Goal: Task Accomplishment & Management: Manage account settings

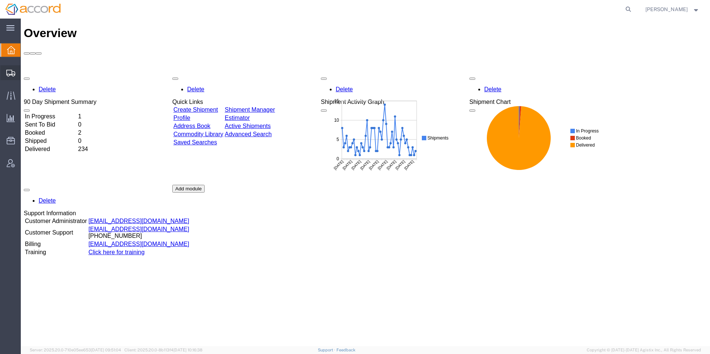
click at [0, 0] on span "Shipment Manager" at bounding box center [0, 0] width 0 height 0
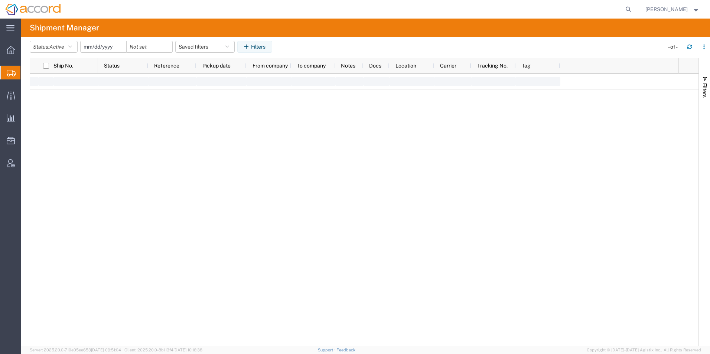
type input "[DATE]"
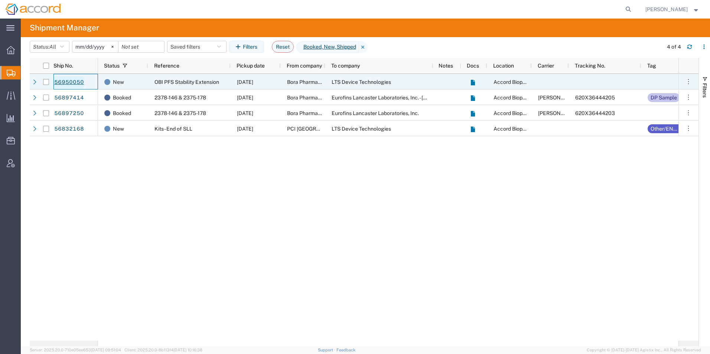
click at [74, 79] on link "56950050" at bounding box center [69, 82] width 30 height 12
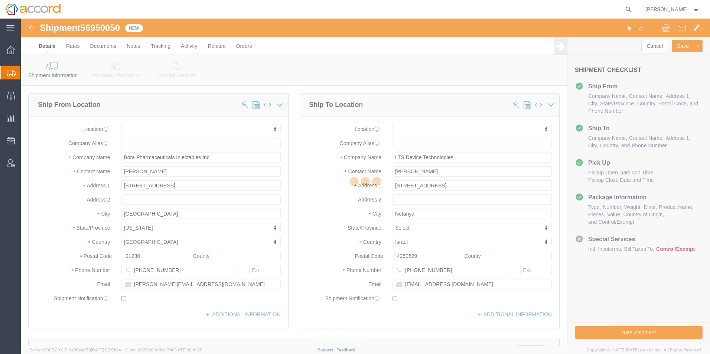
select select
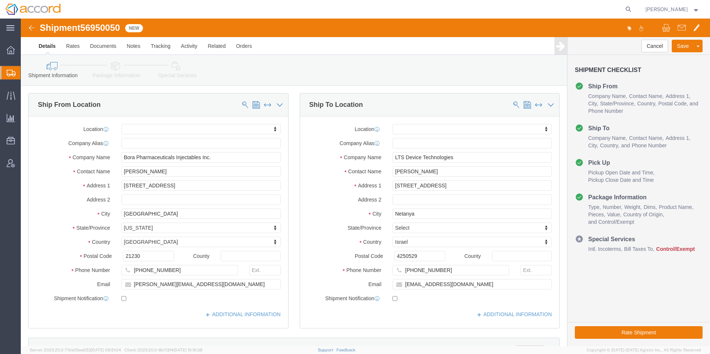
drag, startPoint x: 87, startPoint y: 70, endPoint x: 88, endPoint y: 62, distance: 7.5
click div "Please fix the following errors Ship From Location Location My Profile Location…"
click div "Shipment Information Package Information Special Services Loading Routing"
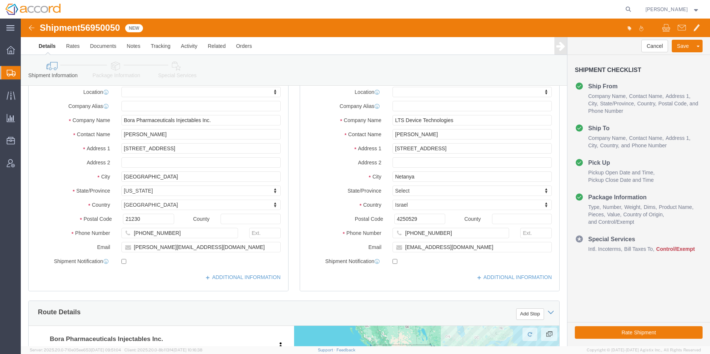
click icon
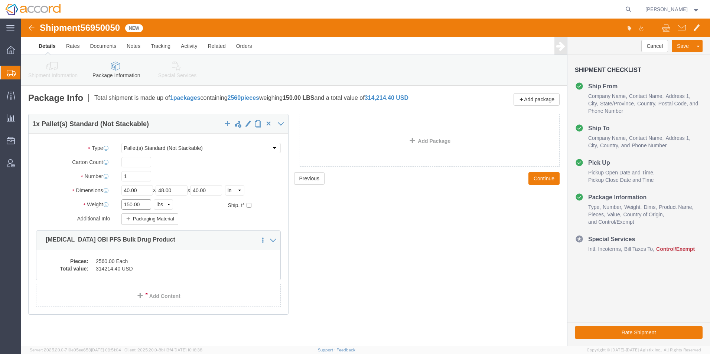
click input "150.00"
drag, startPoint x: 122, startPoint y: 191, endPoint x: -22, endPoint y: 186, distance: 144.5
click html "Shipment 56950050 New Details Rates Documents Notes Tracking Activity Related O…"
type input "400"
click icon
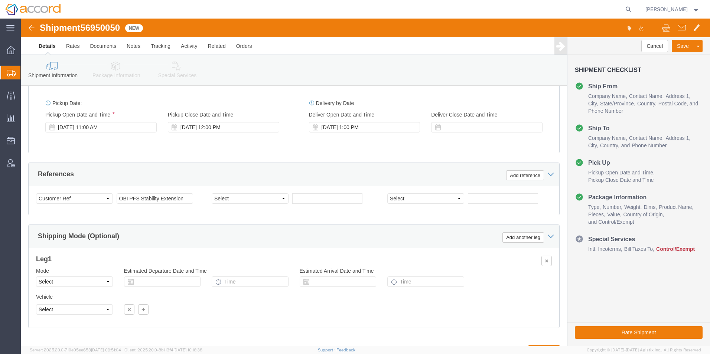
scroll to position [408, 0]
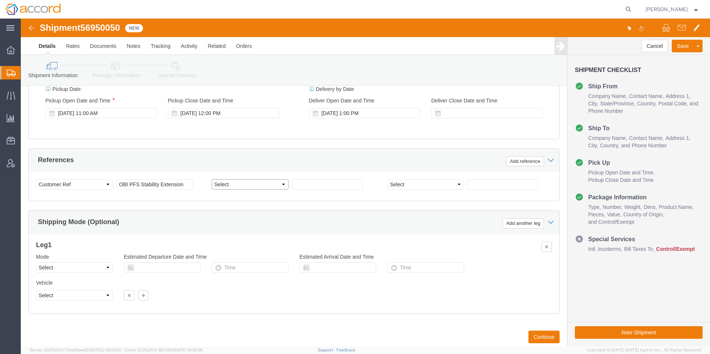
click select "Select Account Type Activity ID Airline Appointment Number ASN Batch Request # …"
click ul "Details Rates Documents Notes Tracking Activity Related Orders"
click link "Tracking"
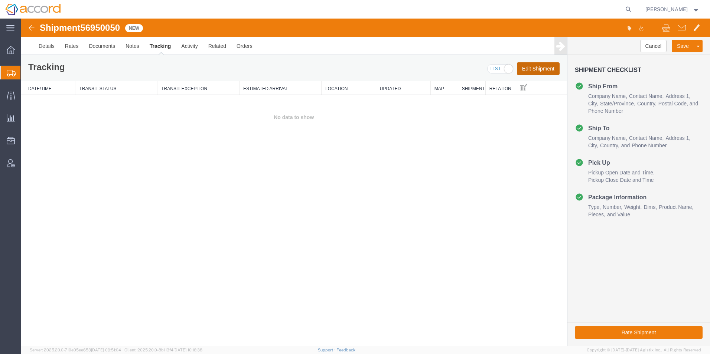
click at [529, 70] on button "Edit Shipment" at bounding box center [538, 68] width 43 height 13
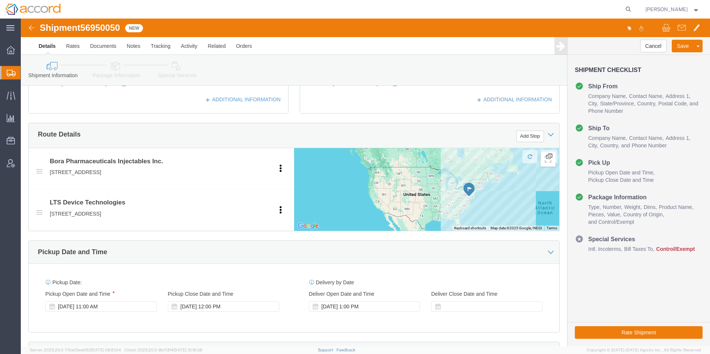
scroll to position [297, 0]
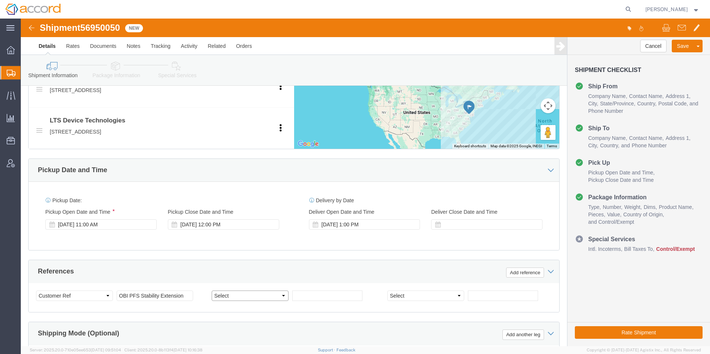
click select "Select Account Type Activity ID Airline Appointment Number ASN Batch Request # …"
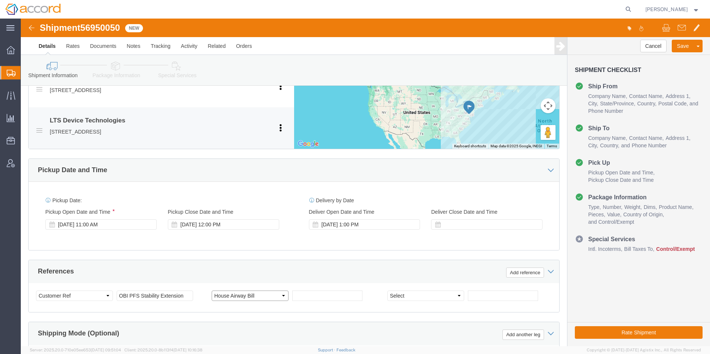
click select "Select Account Type Activity ID Airline Appointment Number ASN Batch Request # …"
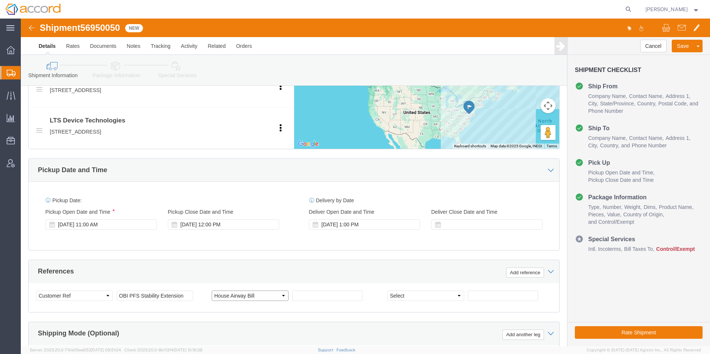
click select "Select Account Type Activity ID Airline Appointment Number ASN Batch Request # …"
select select "MAWB"
click select "Select Account Type Activity ID Airline Appointment Number ASN Batch Request # …"
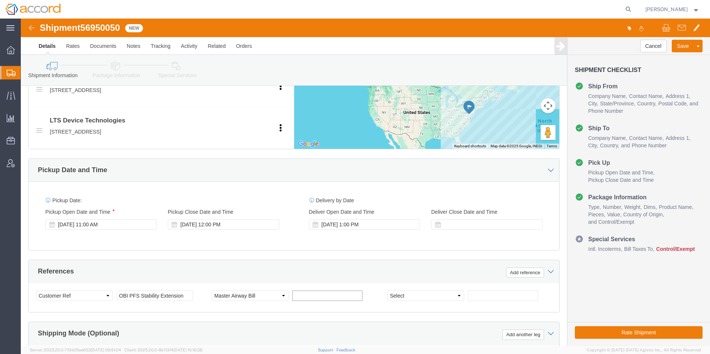
click input "text"
click div "Select Account Type Activity ID Airline Appointment Number ASN Batch Request # …"
click input "text"
paste input "S02469495"
type input "S02469495"
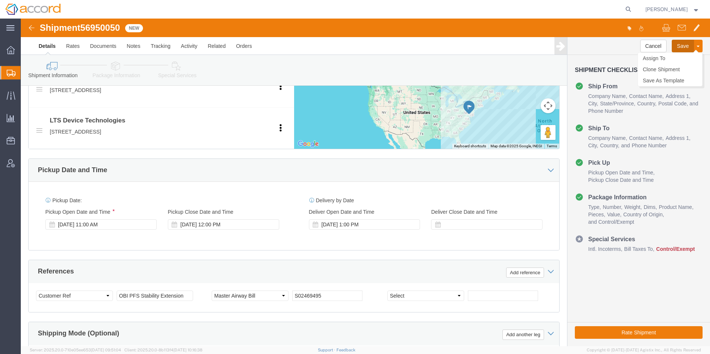
click button "Save"
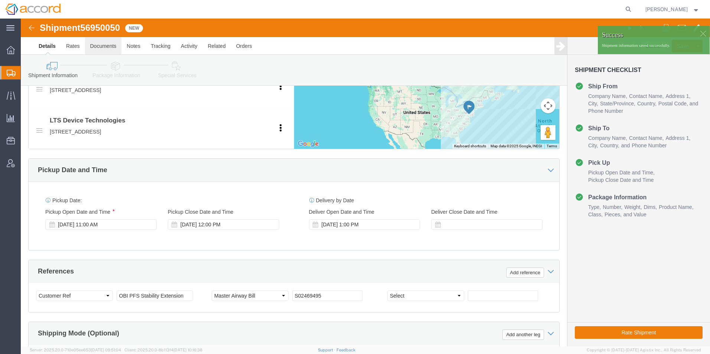
click link "Documents"
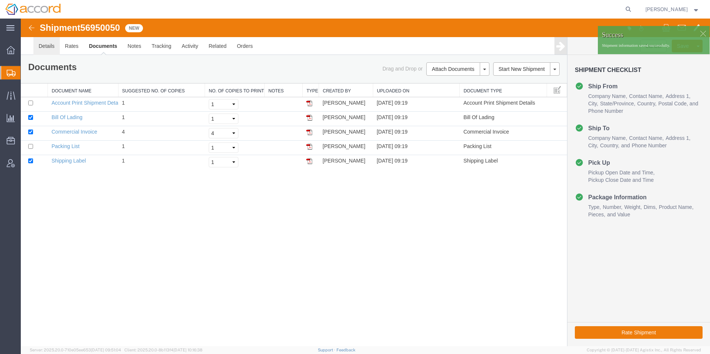
click at [45, 48] on link "Details" at bounding box center [46, 46] width 26 height 18
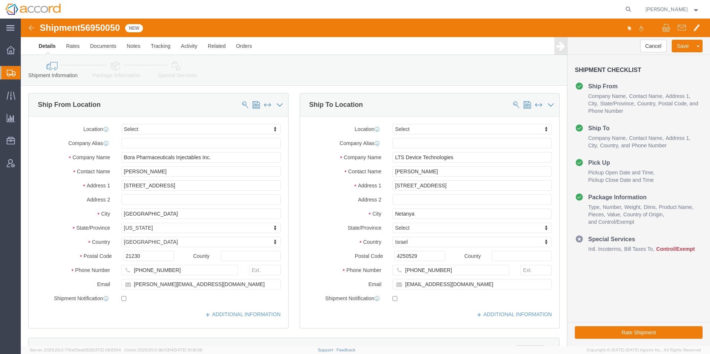
click link "Package Information"
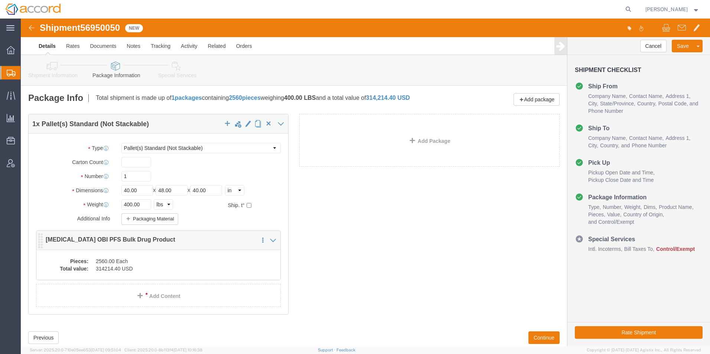
click div "1 x Pallet(s) Standard (Not Stackable) Package Type Select Bale(s) Basket(s) Bo…"
click dd "314214.40 USD"
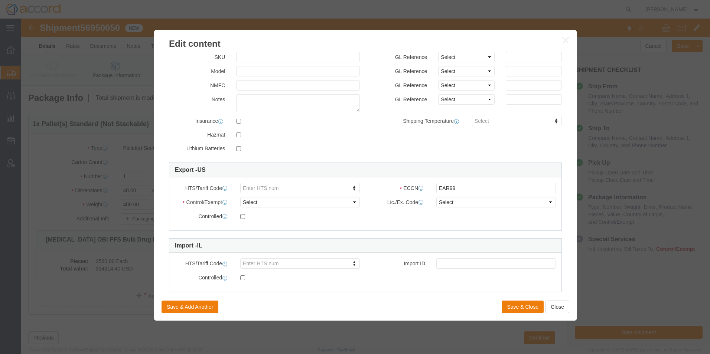
scroll to position [112, 0]
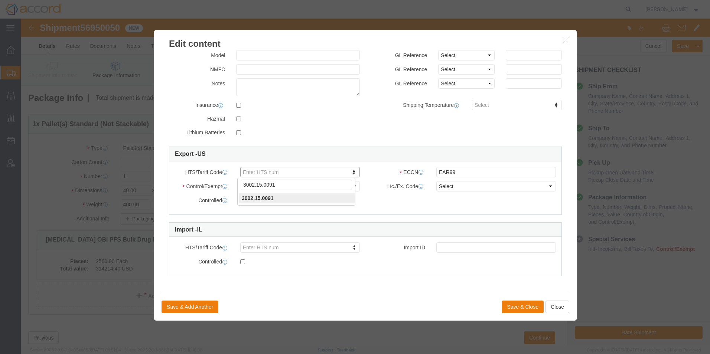
type input "3002.15.0091"
click button "Save & Close"
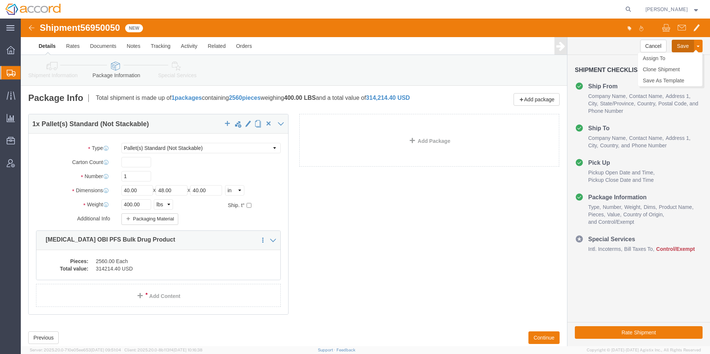
click button "Save"
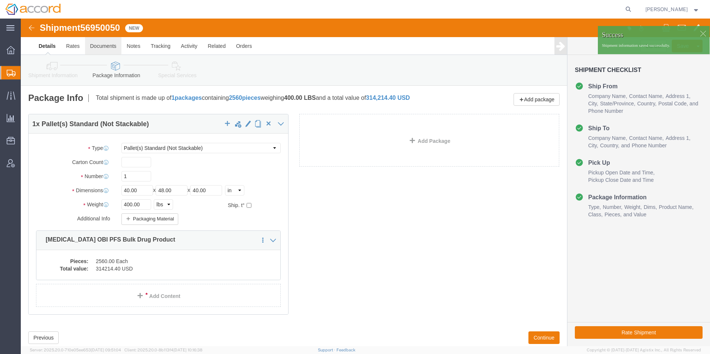
click link "Documents"
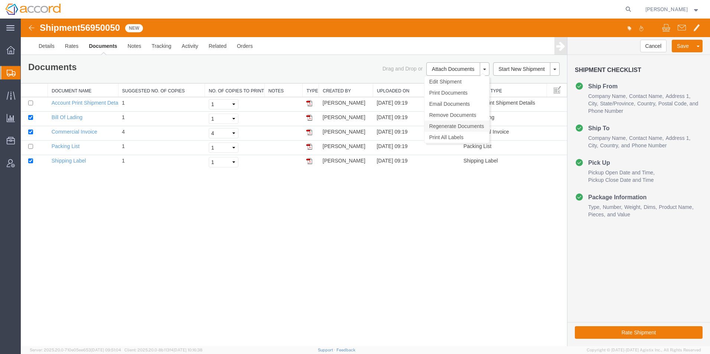
click at [455, 129] on link "Regenerate Documents" at bounding box center [456, 126] width 65 height 11
click at [71, 133] on link "Commercial Invoice" at bounding box center [75, 132] width 46 height 6
click at [56, 46] on link "Details" at bounding box center [46, 46] width 26 height 18
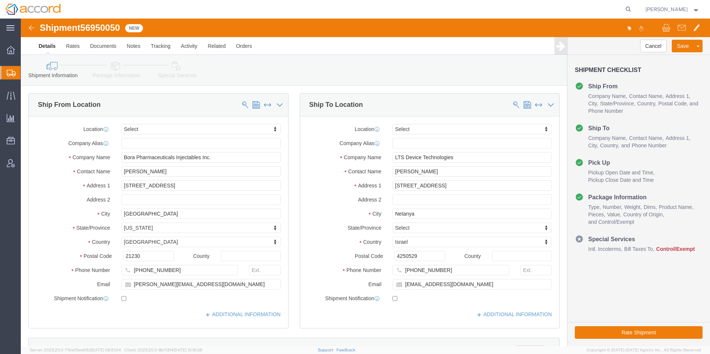
click div "Shipment Information Package Information Special Services Loading Routing"
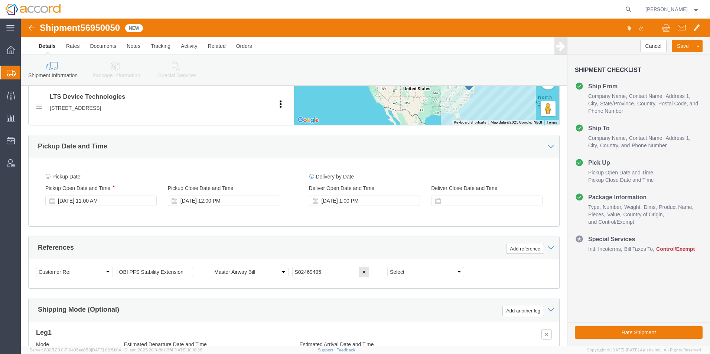
scroll to position [371, 0]
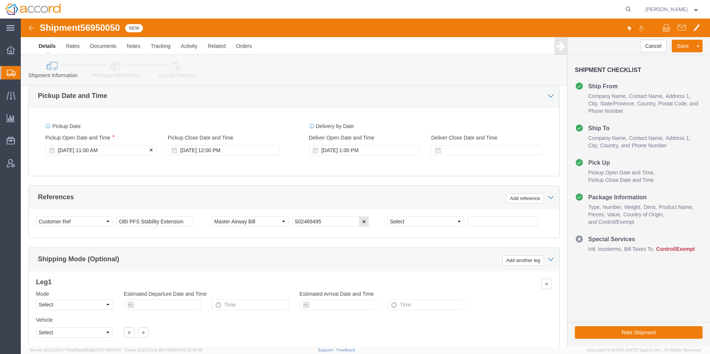
click div "[DATE] 11:00 AM"
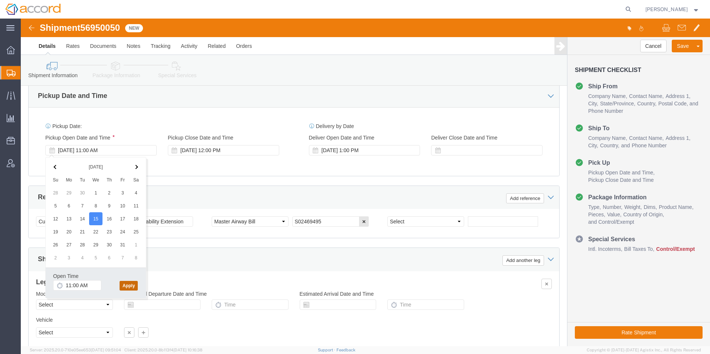
click button "Apply"
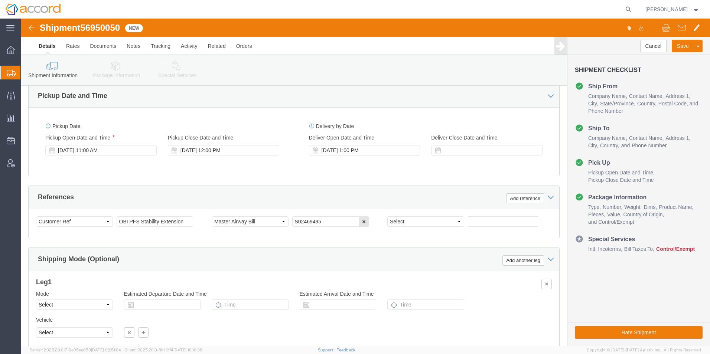
click div "Pickup Date: Pickup Start Date Pickup Start Time Pickup Open Date and Time [DAT…"
click button "Save"
click link "Rates"
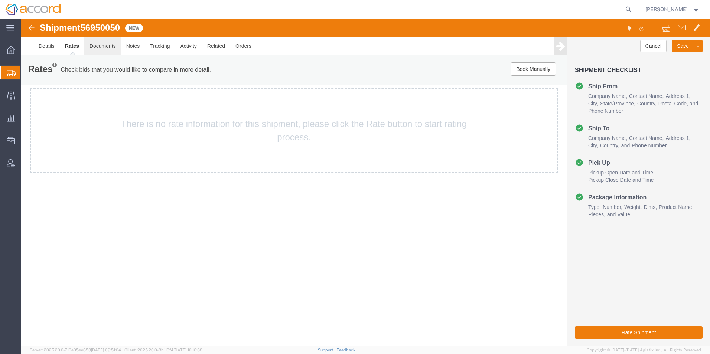
click at [93, 45] on link "Documents" at bounding box center [102, 46] width 37 height 18
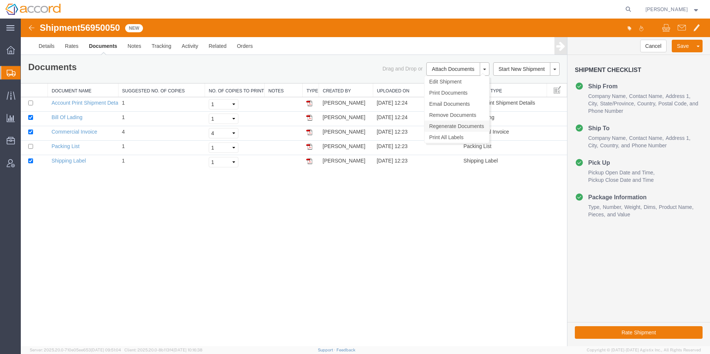
click at [452, 128] on link "Regenerate Documents" at bounding box center [456, 126] width 65 height 11
drag, startPoint x: 65, startPoint y: 134, endPoint x: 231, endPoint y: 372, distance: 290.8
click at [65, 134] on link "Commercial Invoice" at bounding box center [75, 132] width 46 height 6
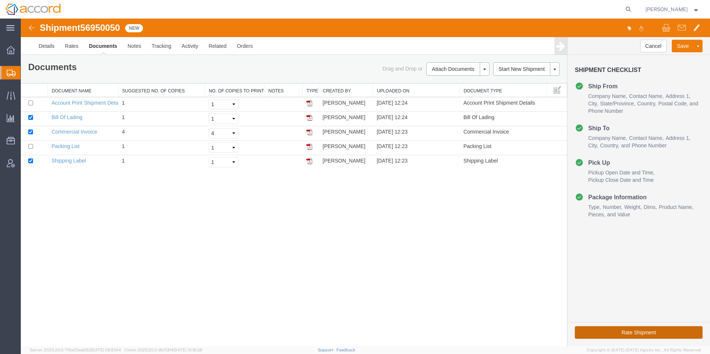
click at [618, 335] on button "Rate Shipment" at bounding box center [639, 332] width 128 height 13
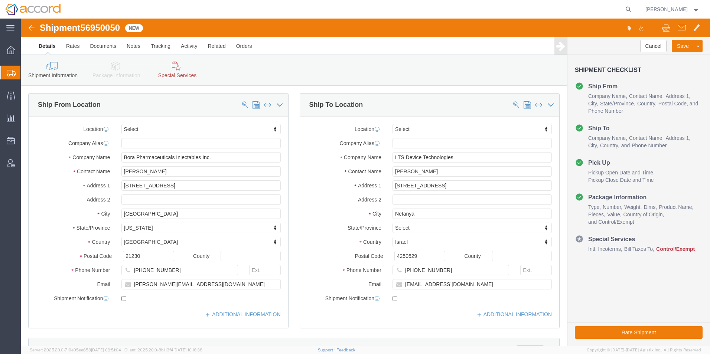
click link "Special Services"
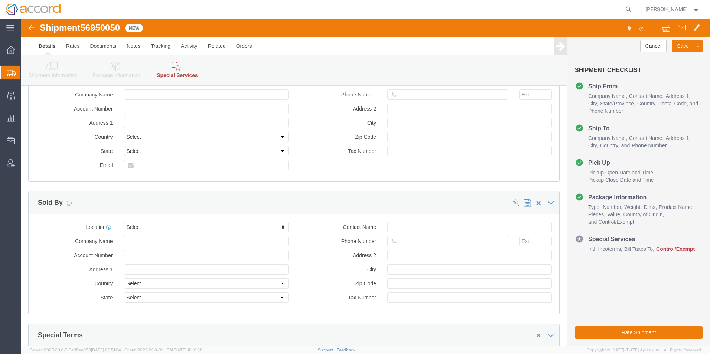
scroll to position [974, 0]
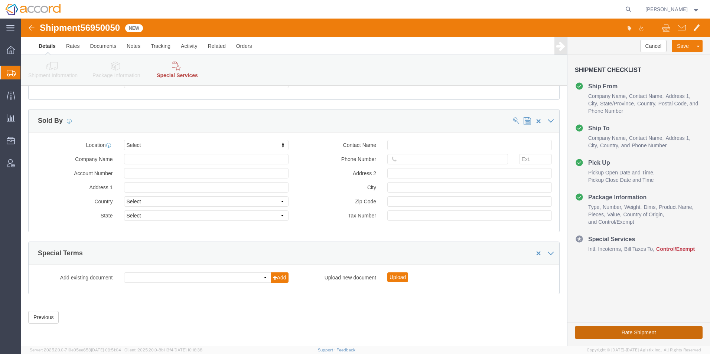
click button "Rate Shipment"
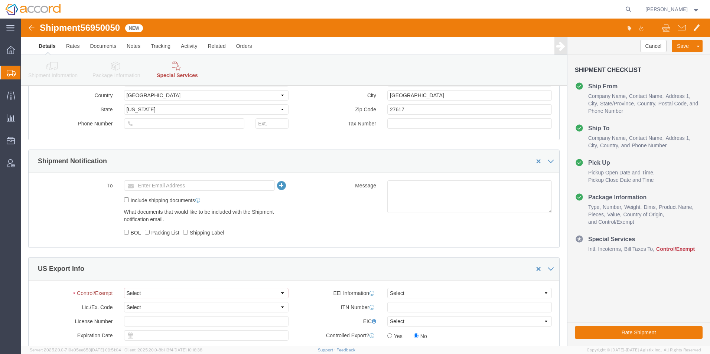
scroll to position [631, 0]
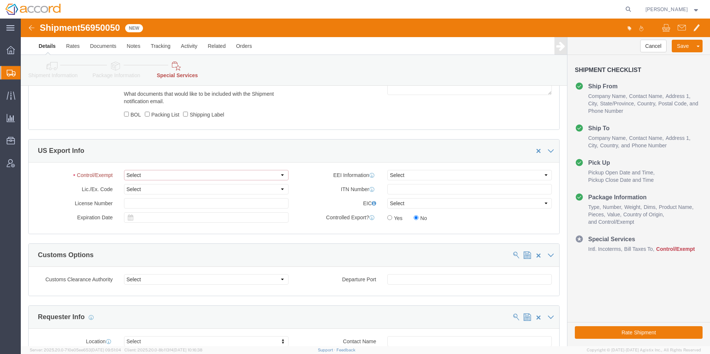
click select "Select ATF BIS DEA EPA FDA FTR ITAR OFAC Other (OPA)"
select select "OPA"
click select "Select ATF BIS DEA EPA FDA FTR ITAR OFAC Other (OPA)"
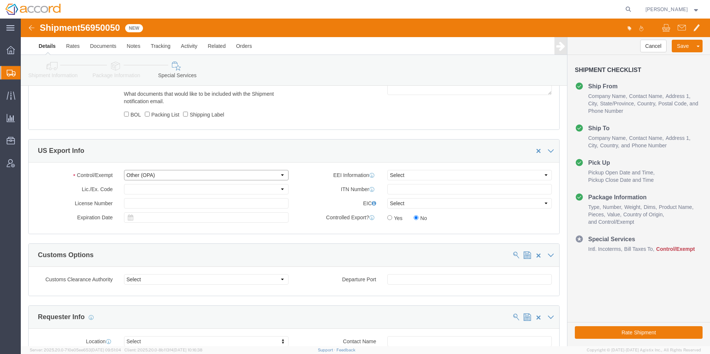
click select "Select ATF BIS DEA EPA FDA FTR ITAR OFAC Other (OPA)"
click div "Rate Shipment"
click button "Rate Shipment"
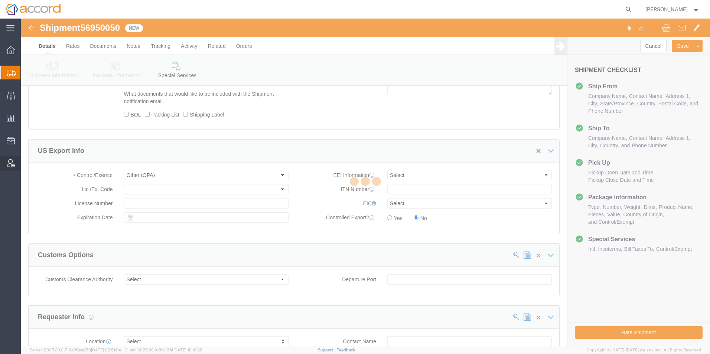
select select
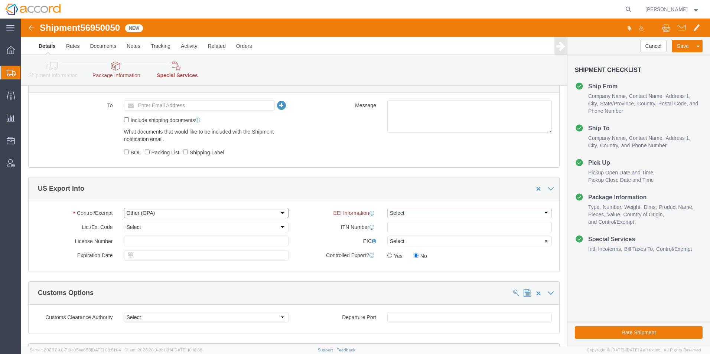
click select "Select ATF BIS DEA EPA FDA FTR ITAR OFAC Other (OPA)"
click div "Control/Exempt Select ATF BIS DEA EPA FDA FTR ITAR OFAC Other (OPA) Lic./Ex. Co…"
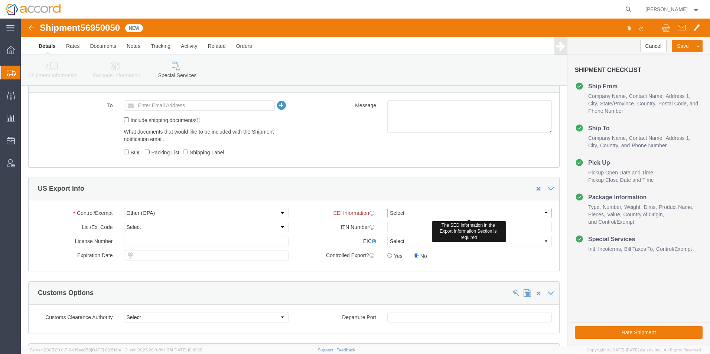
click select "Select AES-Direct EEI Carrier File EEI EEI Exempt"
select select "EXEM"
click select "Select AES-Direct EEI Carrier File EEI EEI Exempt"
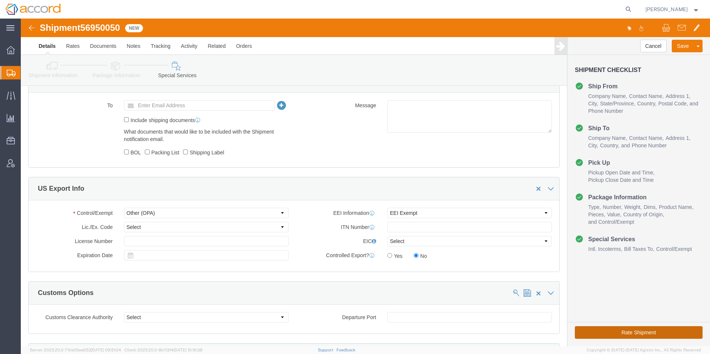
click button "Rate Shipment"
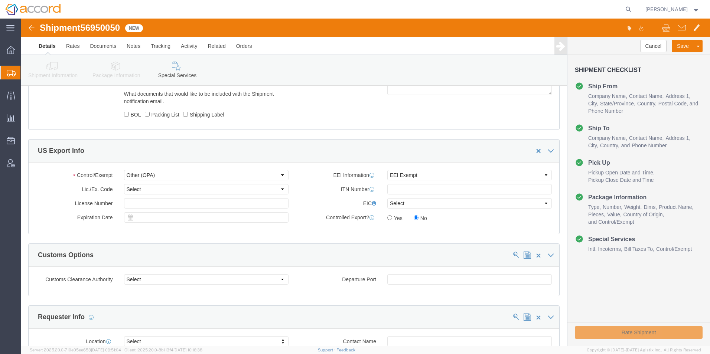
scroll to position [593, 0]
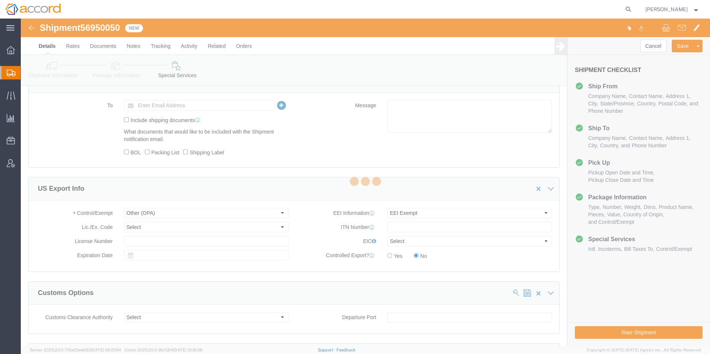
select select
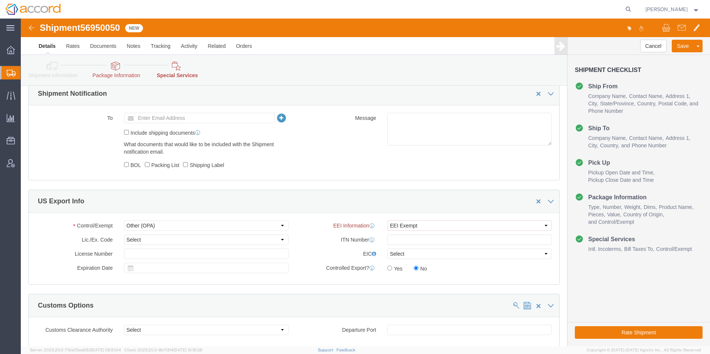
scroll to position [630, 0]
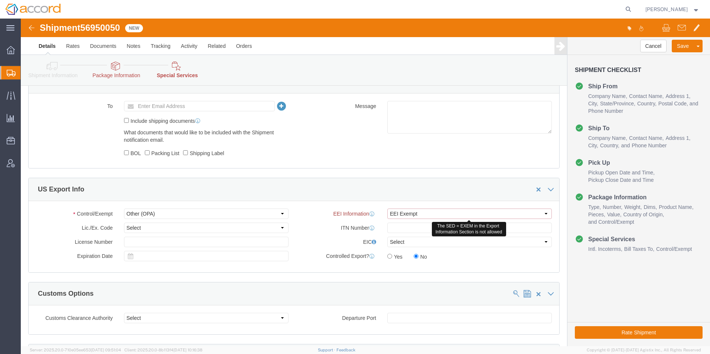
click select "Select AES-Direct EEI Carrier File EEI EEI Exempt"
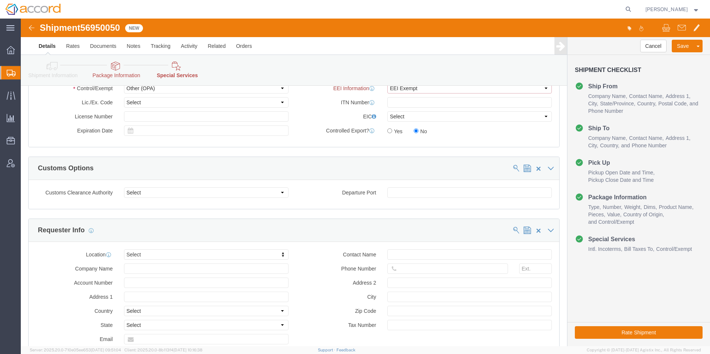
scroll to position [678, 0]
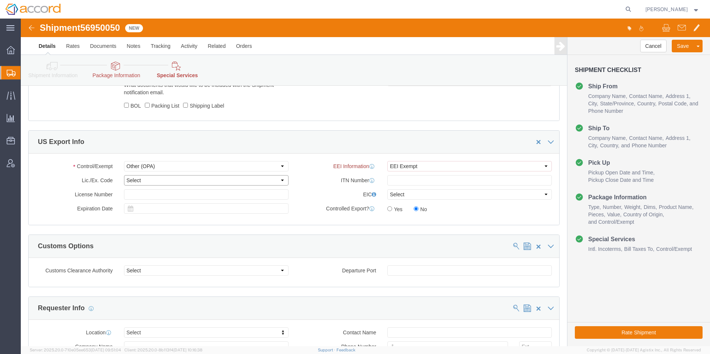
click select "Select"
click select "Select CH CI CR DD FI FS GP GS HH HV IP IR IS MS OI OS TE TL TR UG ZD"
click input "text"
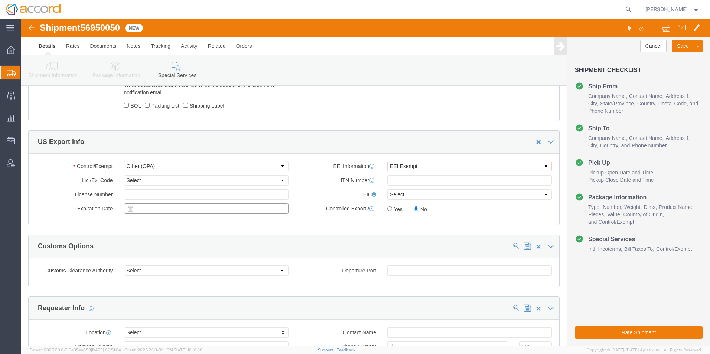
click input "text"
click div "Control/Exempt Select ATF BIS DEA EPA FDA FTR ITAR OFAC Other (OPA) Lic./Ex. Co…"
click button "Rate Shipment"
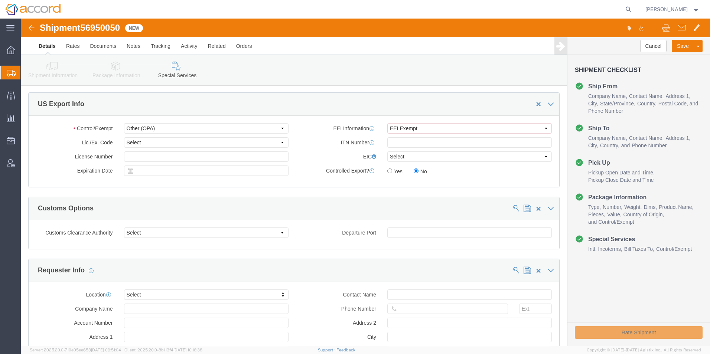
scroll to position [640, 0]
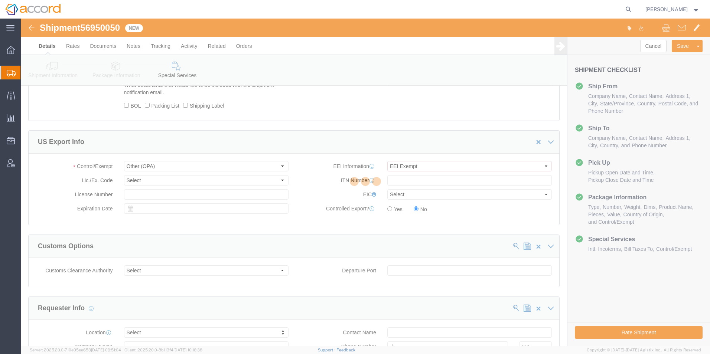
select select
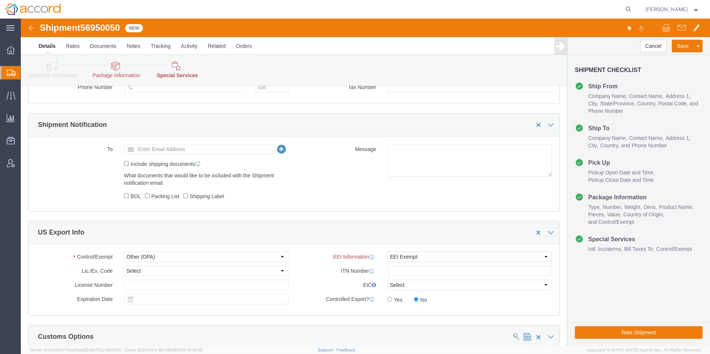
scroll to position [705, 0]
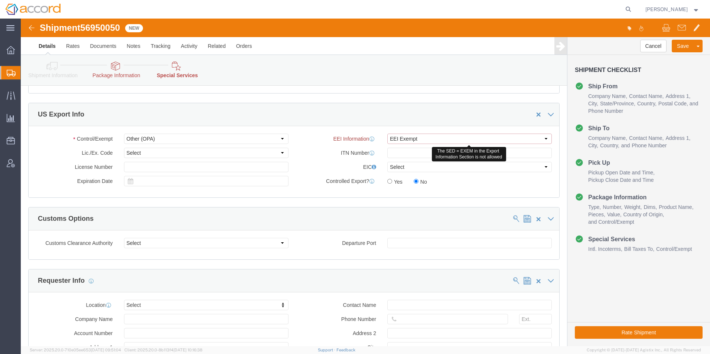
click select "Select AES-Direct EEI Carrier File EEI EEI Exempt"
click select "Select"
click input "text"
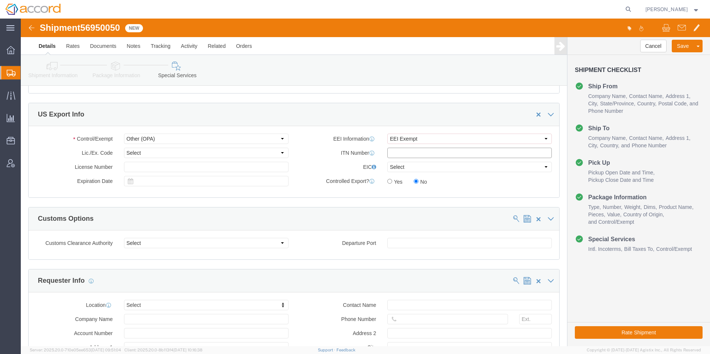
click input "text"
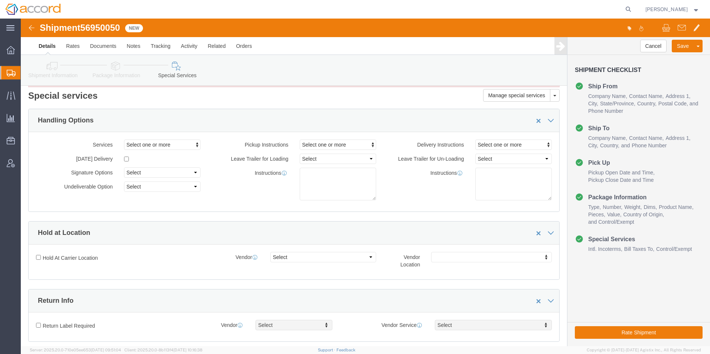
scroll to position [0, 0]
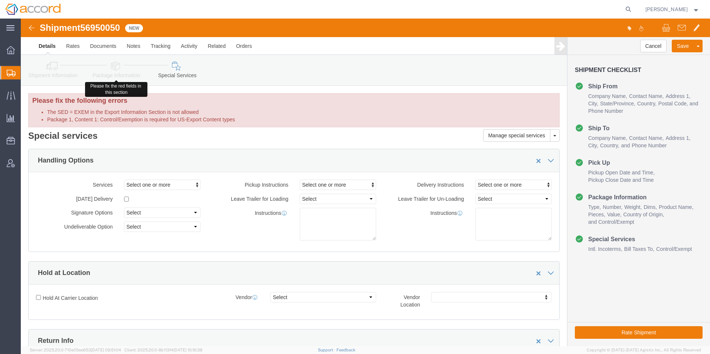
click icon
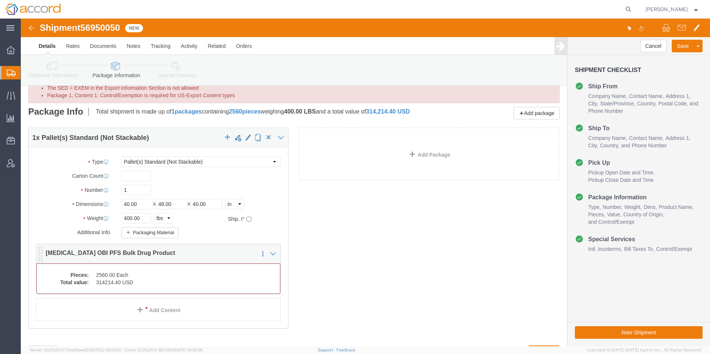
scroll to position [37, 0]
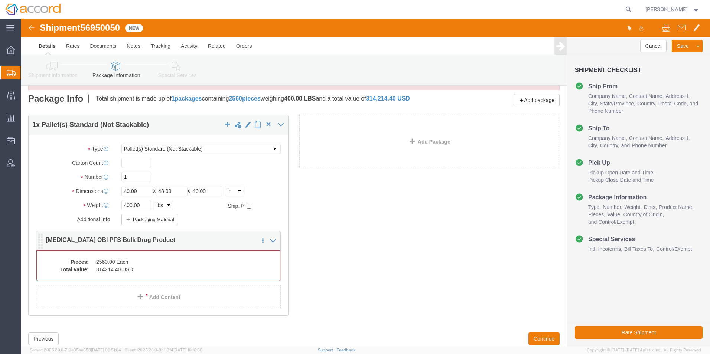
click dd "2560.00 Each"
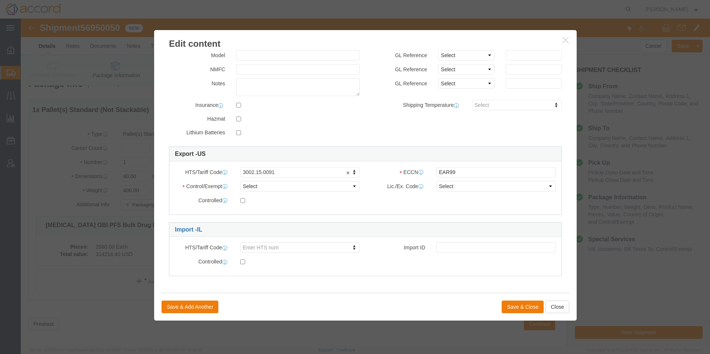
scroll to position [56, 0]
click select "Select ATF BIS DEA EPA FDA FTR ITAR OFAC Other (OPA)"
select select "OPA"
click select "Select ATF BIS DEA EPA FDA FTR ITAR OFAC Other (OPA)"
click button "Save & Close"
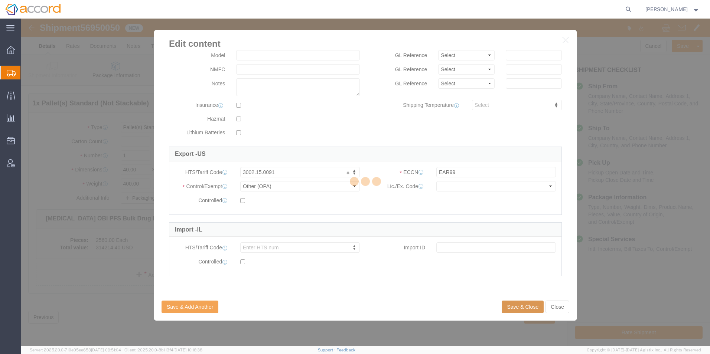
scroll to position [56, 0]
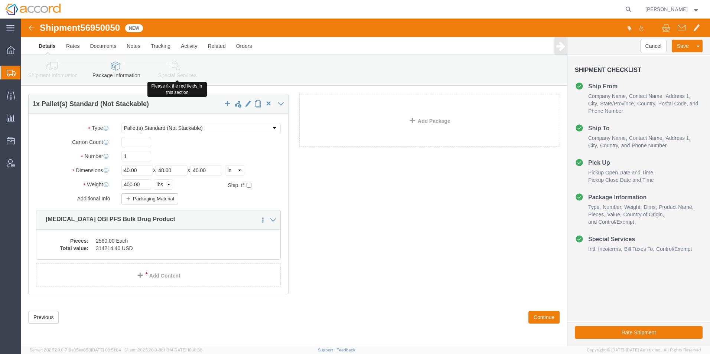
click icon
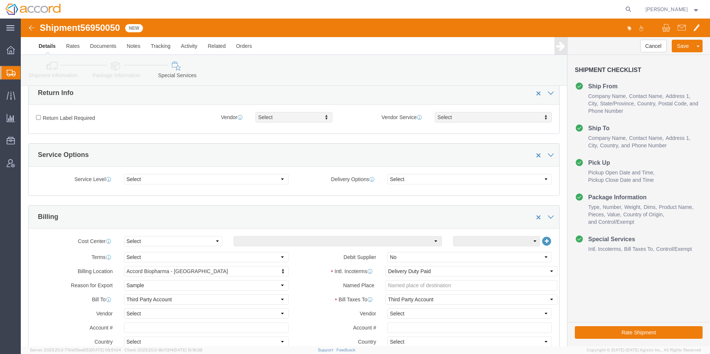
scroll to position [278, 0]
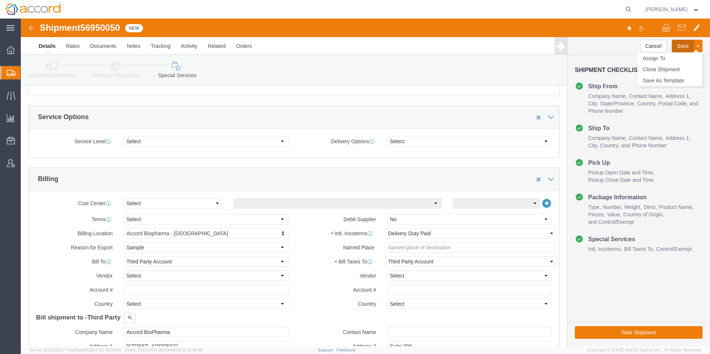
click button "Save"
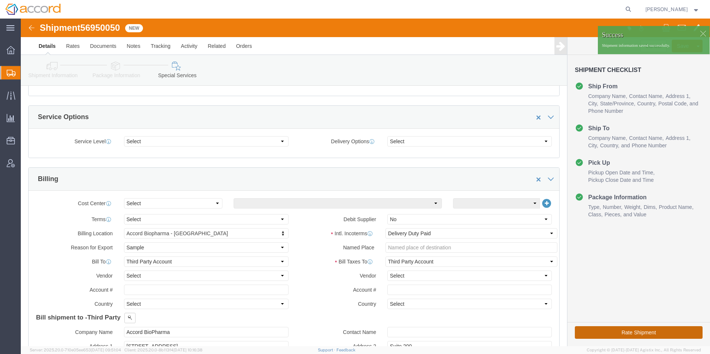
click button "Rate Shipment"
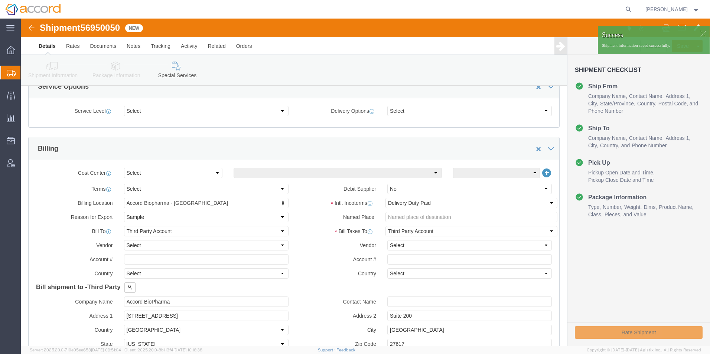
scroll to position [248, 0]
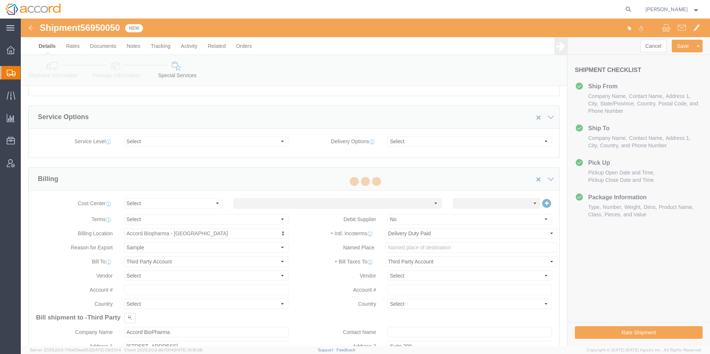
select select
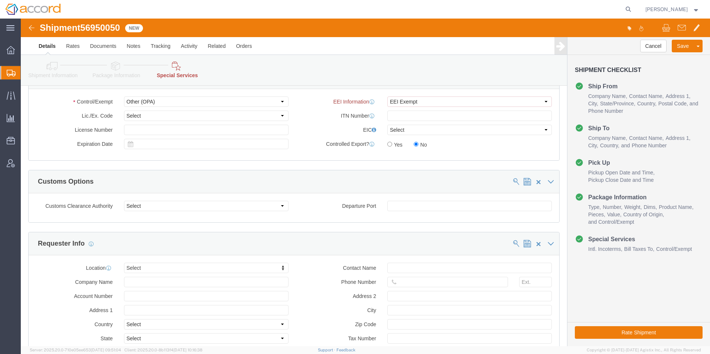
scroll to position [668, 0]
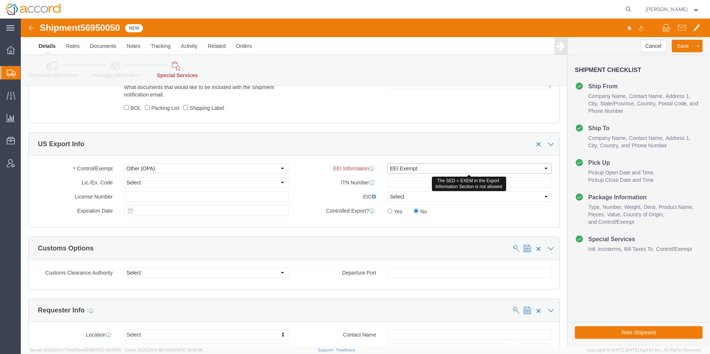
click select "Select AES-Direct EEI Carrier File EEI EEI Exempt"
click select "Select ATF BIS DEA EPA FDA FTR ITAR OFAC Other (OPA)"
drag, startPoint x: 380, startPoint y: 150, endPoint x: 384, endPoint y: 152, distance: 4.0
click select "Select AES-Direct EEI Carrier File EEI EEI Exempt"
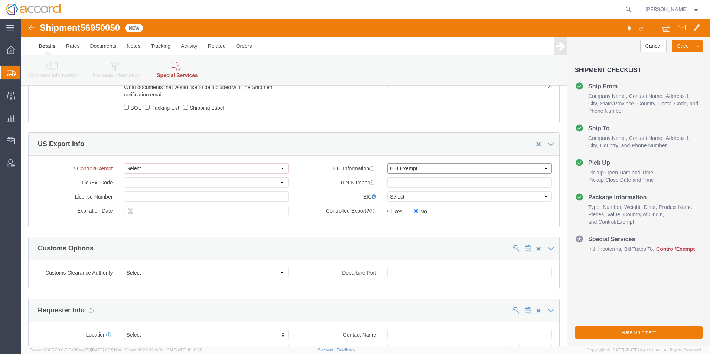
click select "Select AES-Direct EEI Carrier File EEI EEI Exempt"
click button "Rate Shipment"
click select "Select ATF BIS DEA EPA FDA FTR ITAR OFAC Other (OPA)"
select select "OPA"
click select "Select ATF BIS DEA EPA FDA FTR ITAR OFAC Other (OPA)"
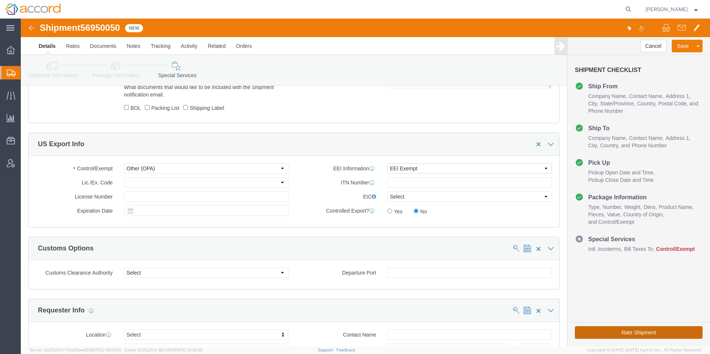
click button "Rate Shipment"
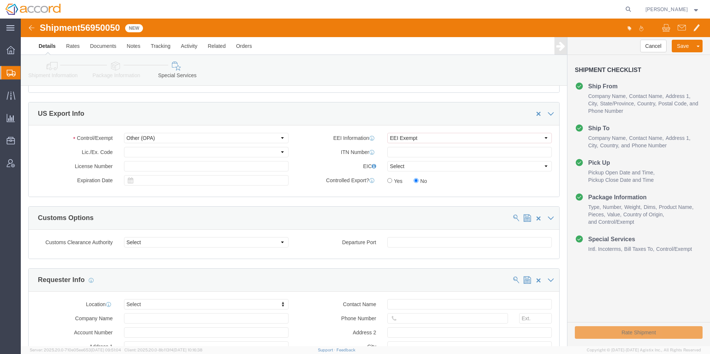
scroll to position [638, 0]
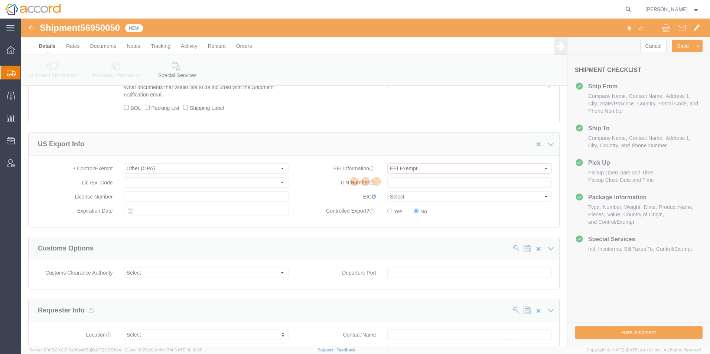
select select
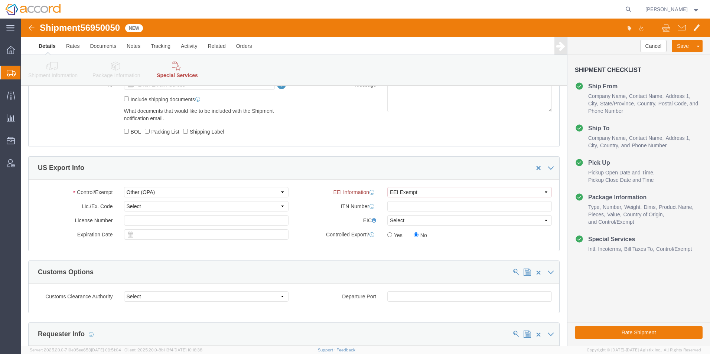
scroll to position [631, 0]
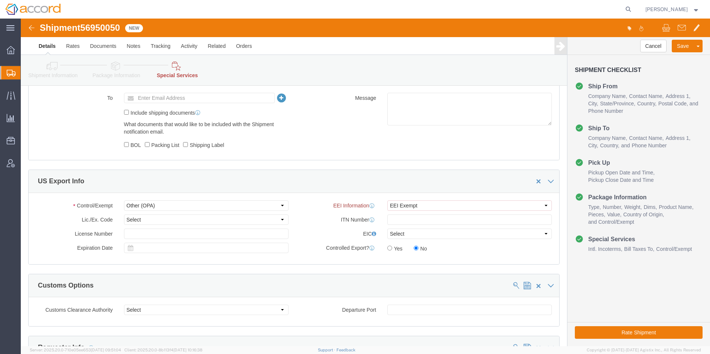
click div "EEI Information Select AES-Direct EEI Carrier File EEI EEI Exempt ITN Number Ge…"
click select "Select CH CI CR DD FI FS GP GS HH HV IP IR IS MS OI OS TE TL TR UG ZD"
click input "text"
click select "Select CH CI CR DD FI FS GP GS HH HV IP IR IS MS OI OS TE TL TR UG ZD"
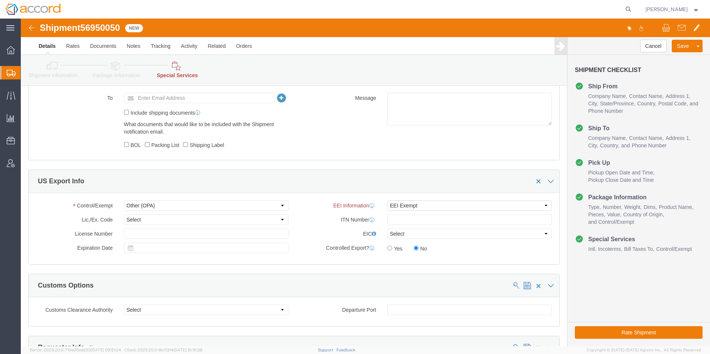
click label "License Number"
click input "text"
click div "Control/Exempt Select ATF BIS DEA EPA FDA FTR ITAR OFAC Other (OPA) Lic./Ex. Co…"
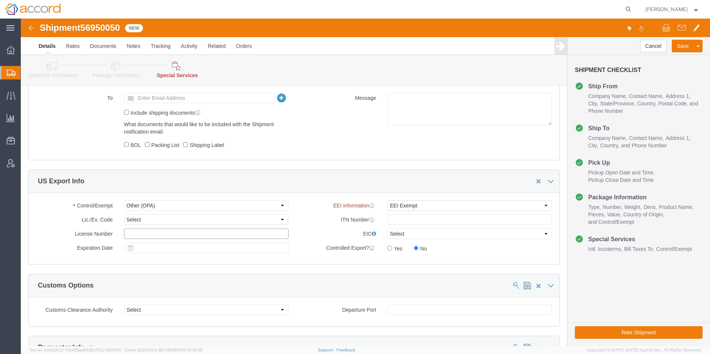
click input "text"
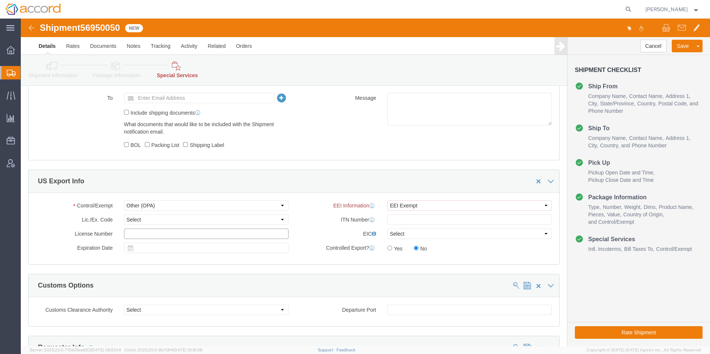
click input "text"
click select "Select"
click button "Rate Shipment"
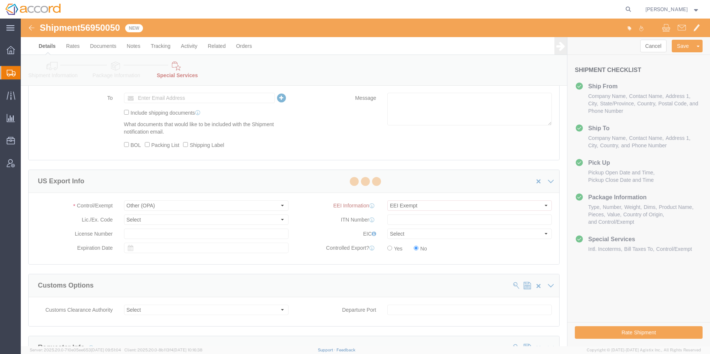
scroll to position [601, 0]
select select
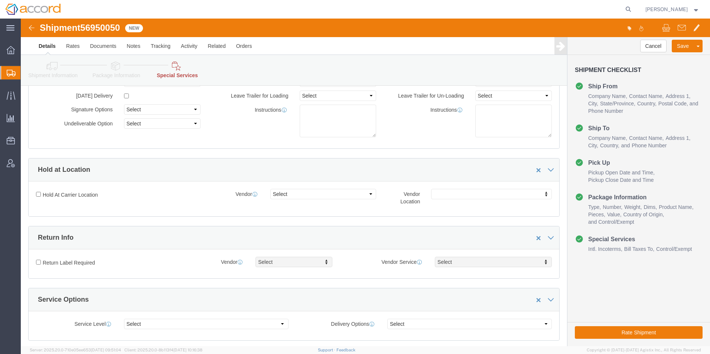
scroll to position [0, 0]
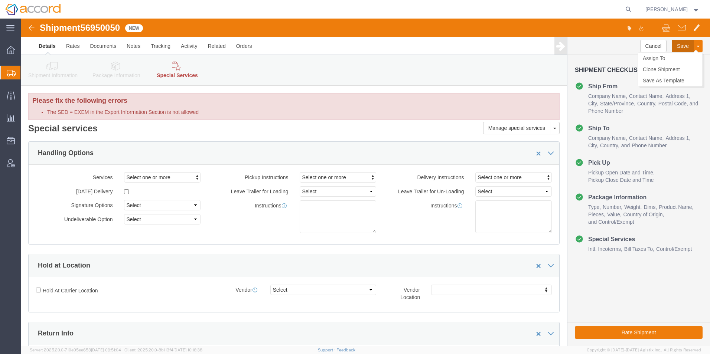
drag, startPoint x: 659, startPoint y: 26, endPoint x: 648, endPoint y: 28, distance: 11.3
click button "Save"
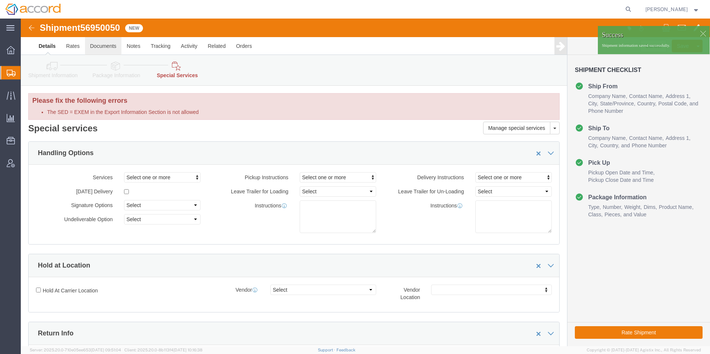
click link "Documents"
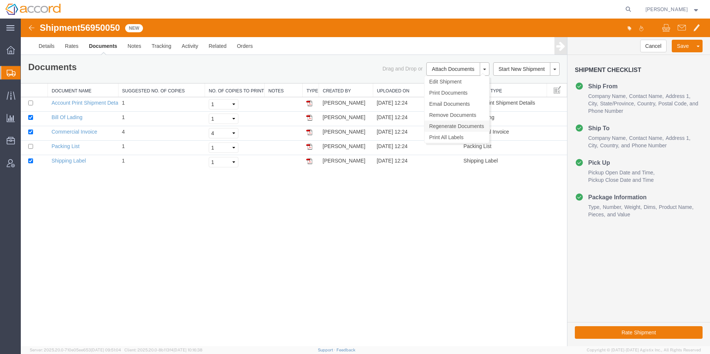
click at [455, 126] on link "Regenerate Documents" at bounding box center [456, 126] width 65 height 11
click at [62, 134] on link "Commercial Invoice" at bounding box center [75, 132] width 46 height 6
click at [32, 28] on img at bounding box center [31, 27] width 9 height 9
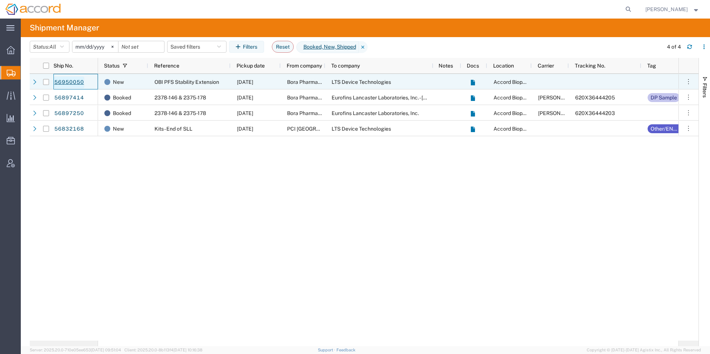
click at [75, 82] on link "56950050" at bounding box center [69, 82] width 30 height 12
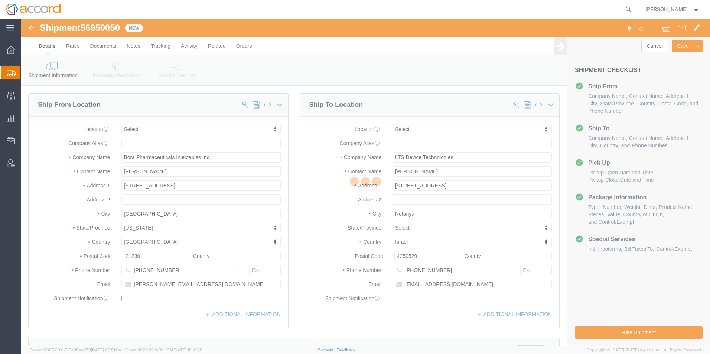
select select
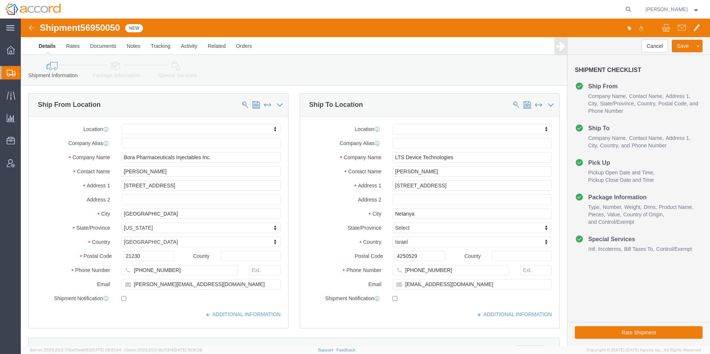
click link "Package Information"
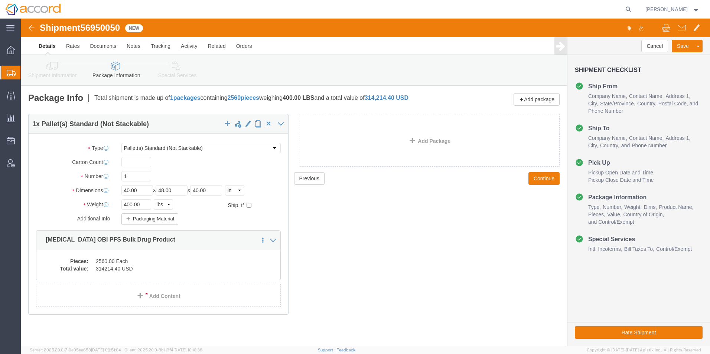
click icon
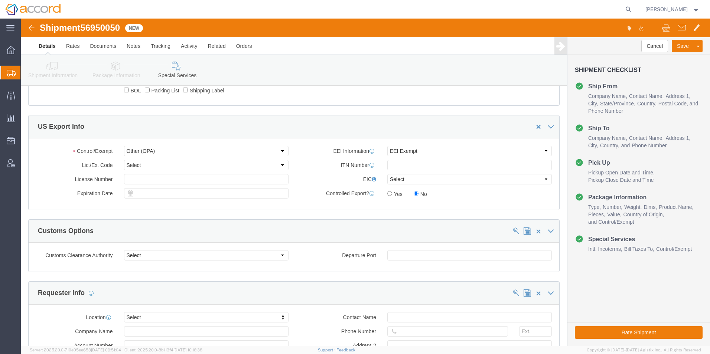
scroll to position [668, 0]
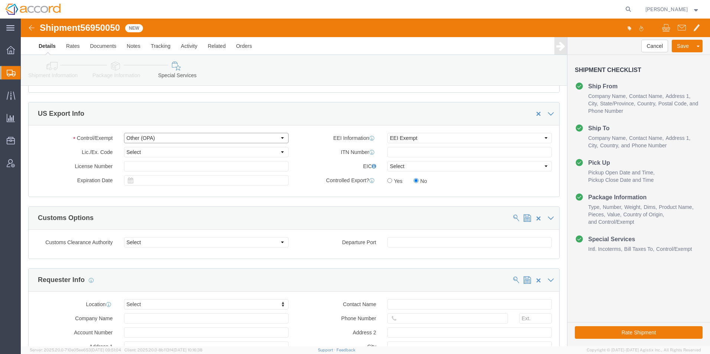
click select "Select ATF BIS DEA EPA FDA FTR ITAR OFAC Other (OPA)"
select select
click select "Select ATF BIS DEA EPA FDA FTR ITAR OFAC Other (OPA)"
drag, startPoint x: 417, startPoint y: 117, endPoint x: 405, endPoint y: 121, distance: 11.9
click select "Select AES-Direct EEI Carrier File EEI EEI Exempt"
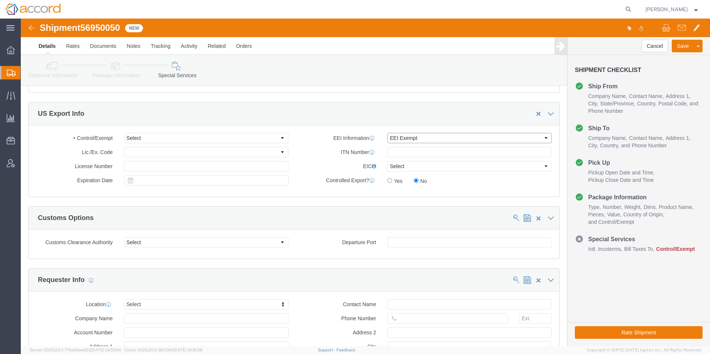
select select
click select "Select AES-Direct EEI Carrier File EEI EEI Exempt"
click button "Save"
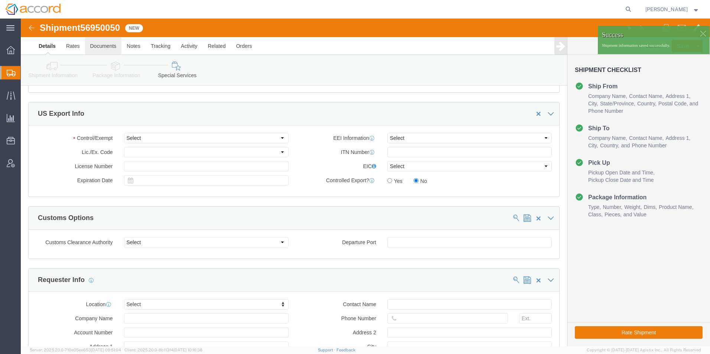
click link "Documents"
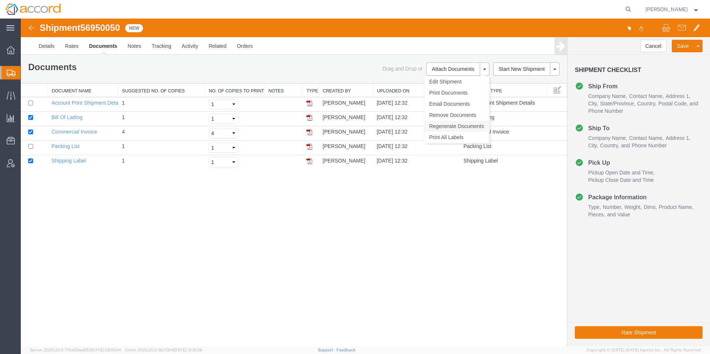
click at [451, 125] on link "Regenerate Documents" at bounding box center [456, 126] width 65 height 11
click at [74, 132] on link "Commercial Invoice" at bounding box center [75, 132] width 46 height 6
click at [443, 128] on link "Regenerate Documents" at bounding box center [456, 126] width 65 height 11
click at [68, 131] on link "Commercial Invoice" at bounding box center [75, 132] width 46 height 6
click at [48, 42] on link "Details" at bounding box center [46, 46] width 26 height 18
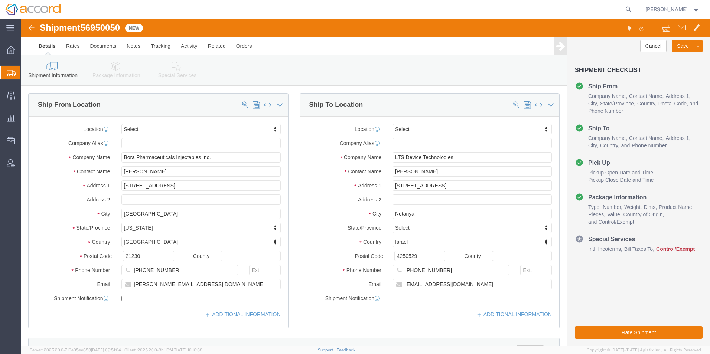
click link "Special Services"
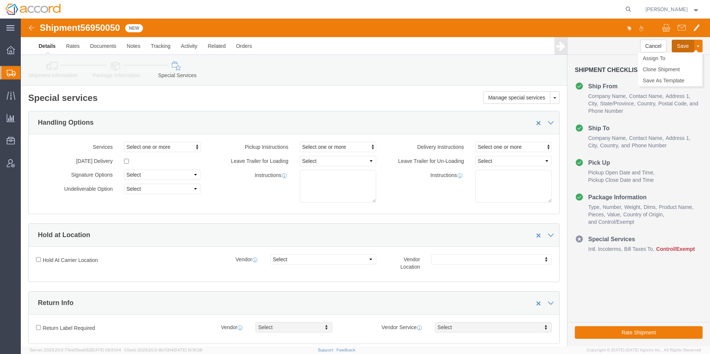
click button "Save"
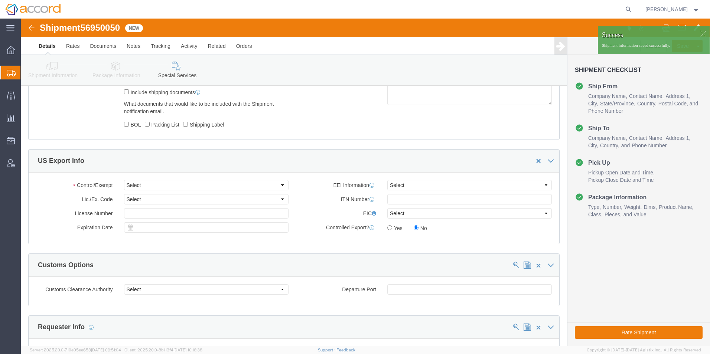
scroll to position [705, 0]
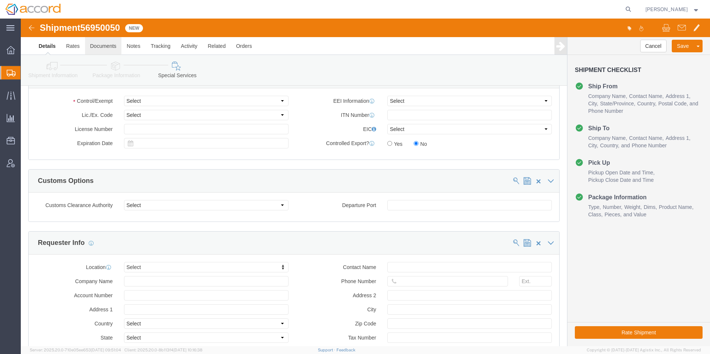
click link "Documents"
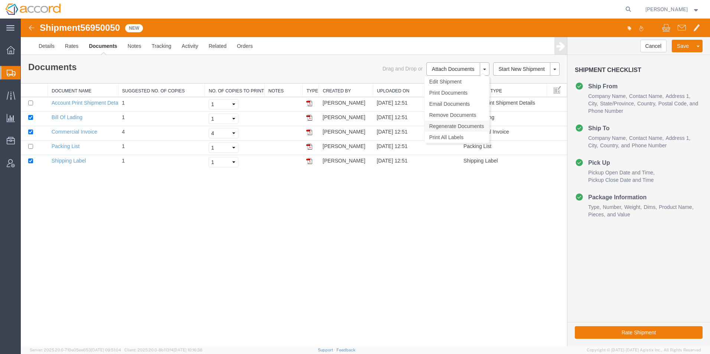
click at [456, 127] on link "Regenerate Documents" at bounding box center [456, 126] width 65 height 11
drag, startPoint x: 74, startPoint y: 132, endPoint x: 110, endPoint y: 94, distance: 52.8
click at [74, 132] on link "Commercial Invoice" at bounding box center [75, 132] width 46 height 6
click at [52, 44] on link "Details" at bounding box center [46, 46] width 26 height 18
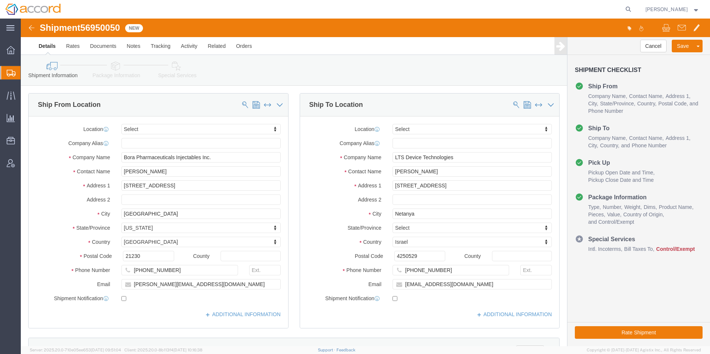
click icon
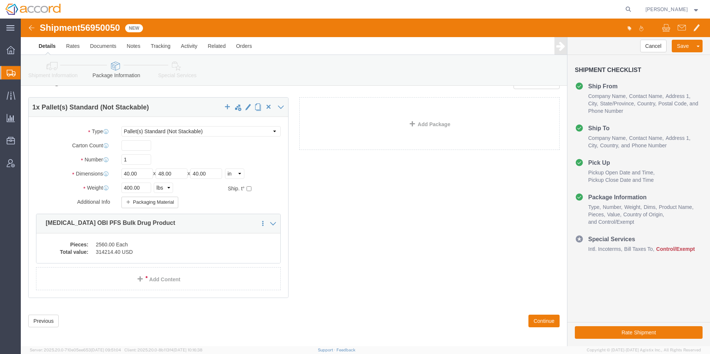
scroll to position [26, 0]
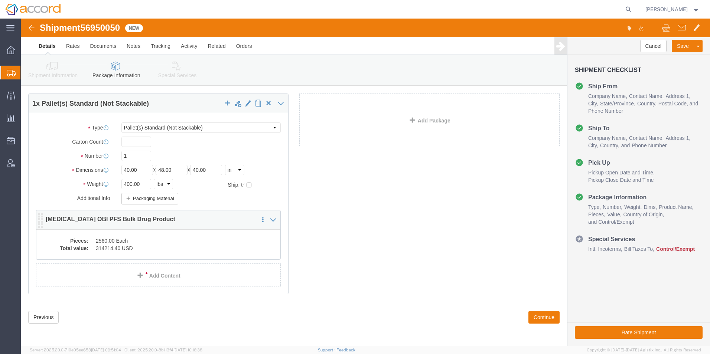
click dd "314214.40 USD"
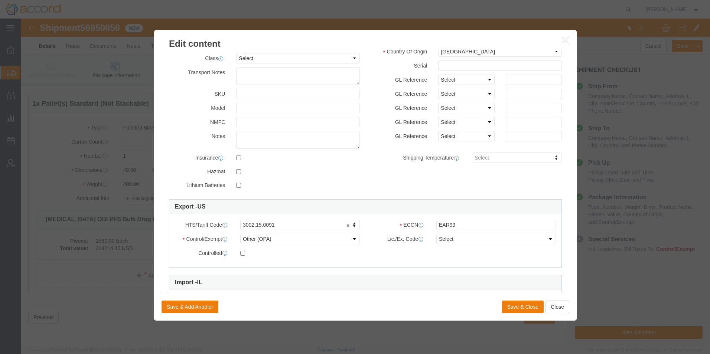
scroll to position [112, 0]
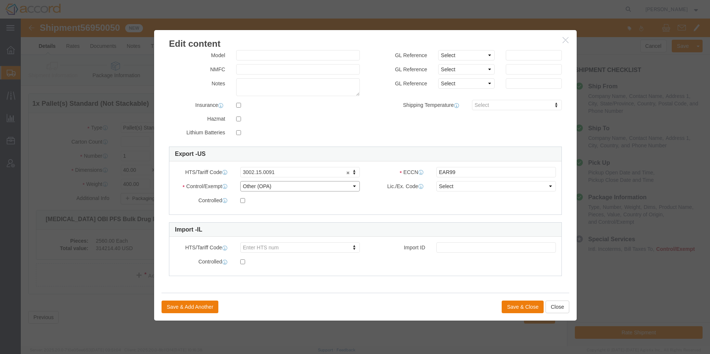
click select "Select ATF BIS DEA EPA FDA FTR ITAR OFAC Other (OPA)"
select select
click select "Select ATF BIS DEA EPA FDA FTR ITAR OFAC Other (OPA)"
click button "Save & Close"
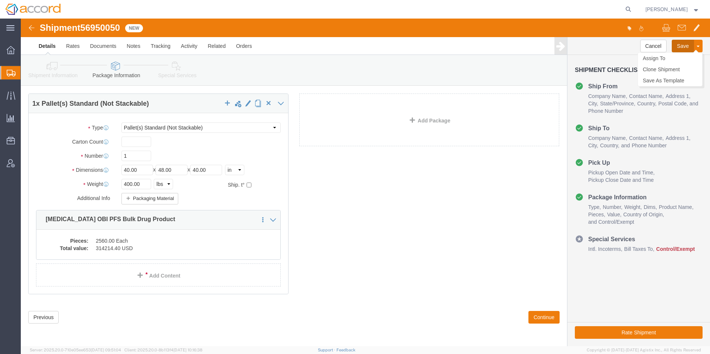
click button "Save"
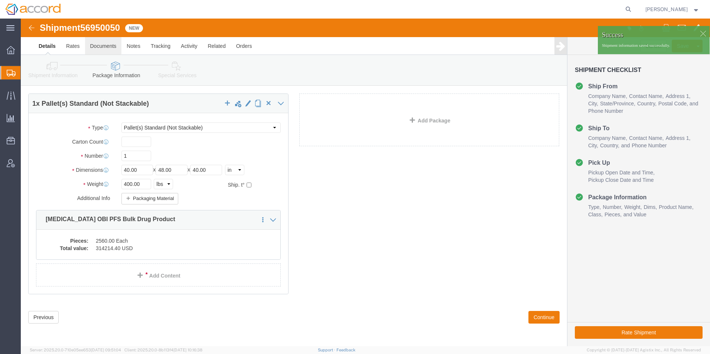
click link "Documents"
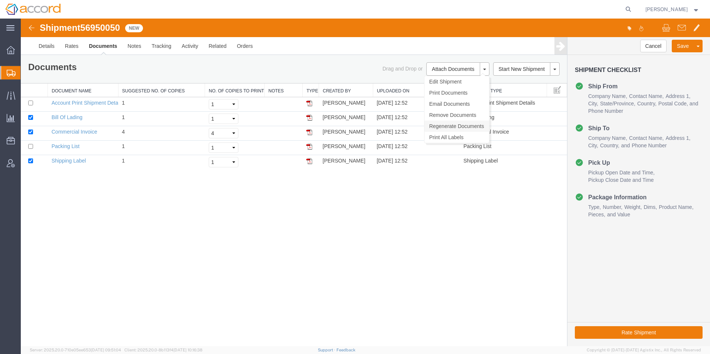
click at [456, 127] on link "Regenerate Documents" at bounding box center [456, 126] width 65 height 11
click at [82, 133] on link "Commercial Invoice" at bounding box center [75, 132] width 46 height 6
